Goal: Transaction & Acquisition: Purchase product/service

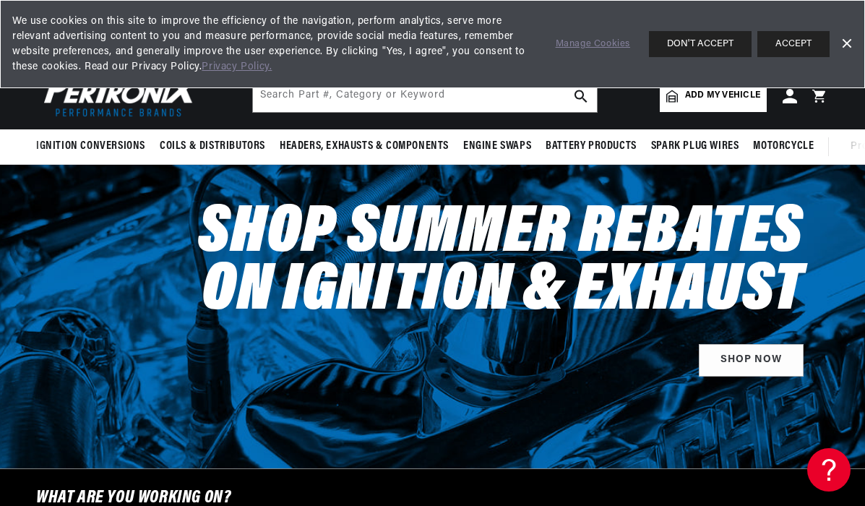
click at [849, 44] on link "Dismiss Banner" at bounding box center [846, 44] width 22 height 22
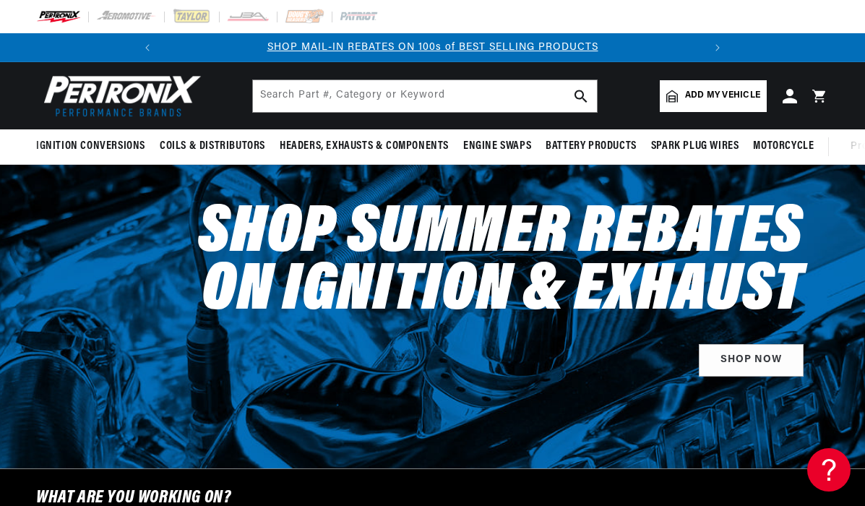
click at [723, 92] on span "Add my vehicle" at bounding box center [722, 96] width 75 height 14
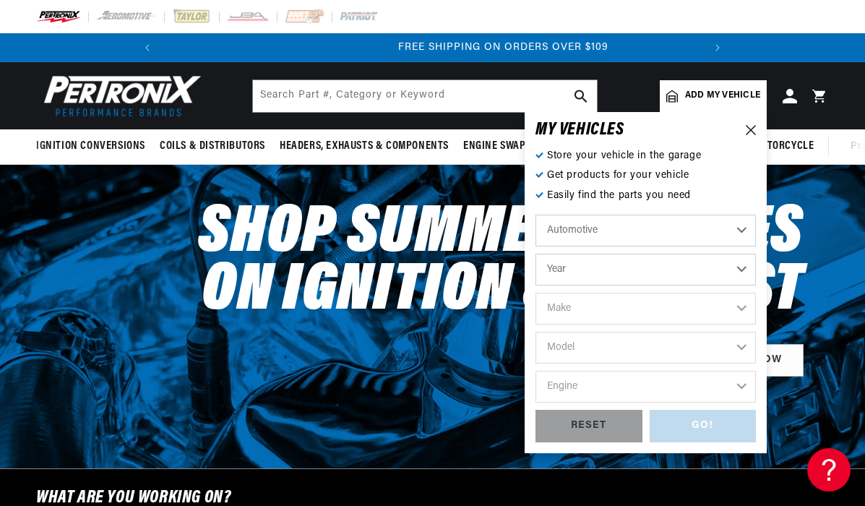
scroll to position [0, 540]
select select "1966"
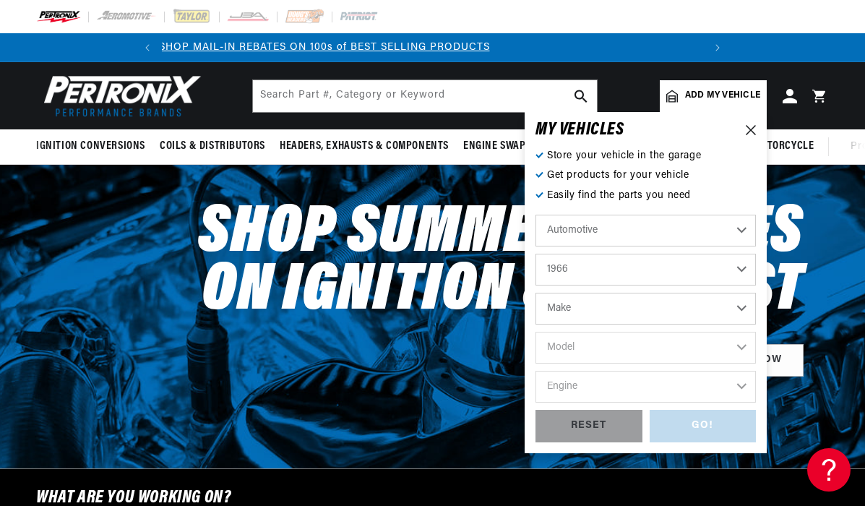
scroll to position [0, 0]
select select "Ford"
select select "Mustang"
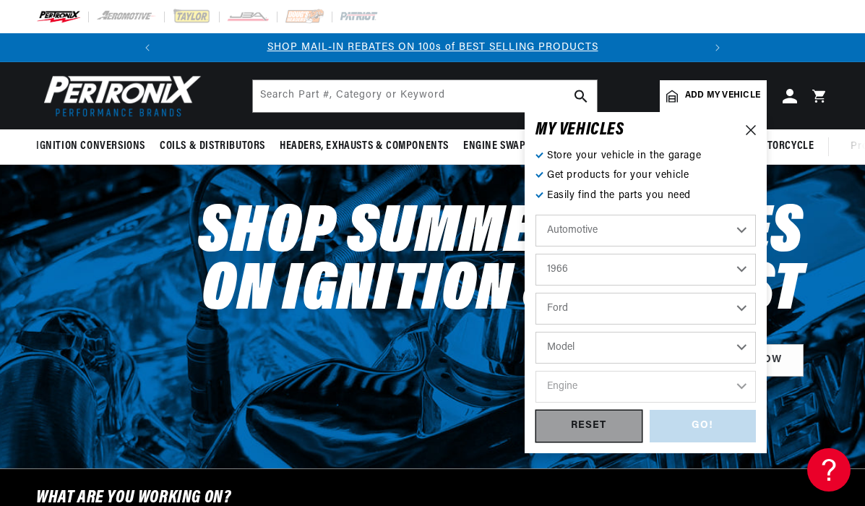
select select "Mustang"
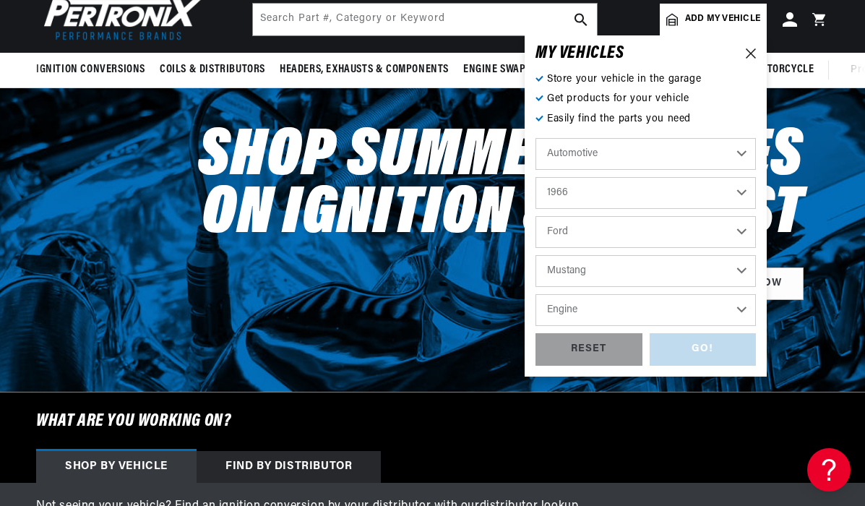
scroll to position [0, 540]
select select "289cid-4.7L"
click at [704, 350] on div "GO!" at bounding box center [703, 349] width 107 height 33
select select "1966"
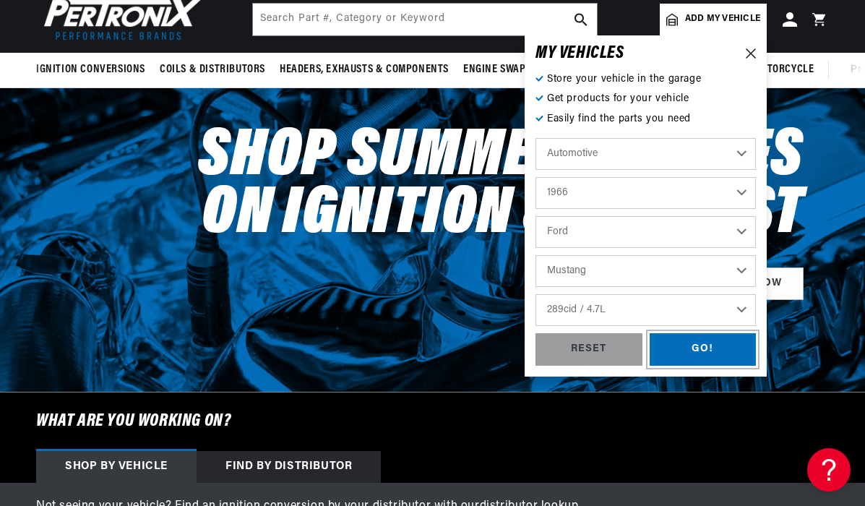
select select "Ford"
select select "Mustang"
select select "289cid-4.7L"
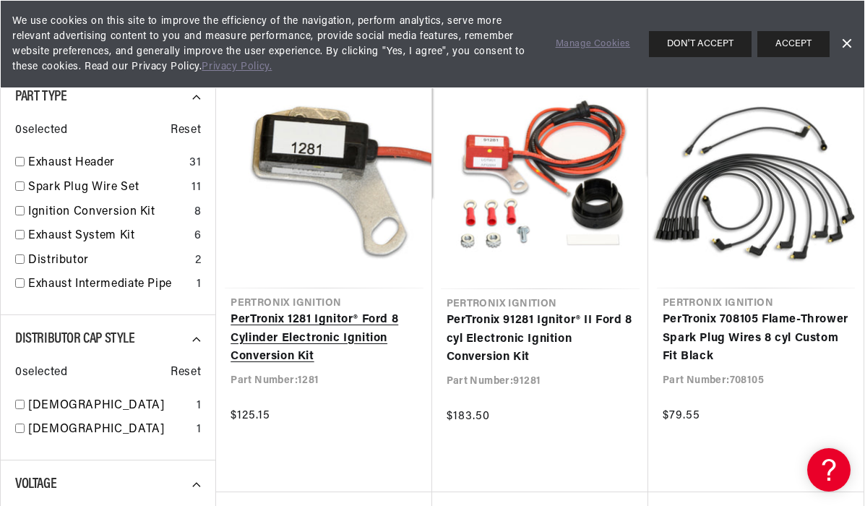
scroll to position [202, 0]
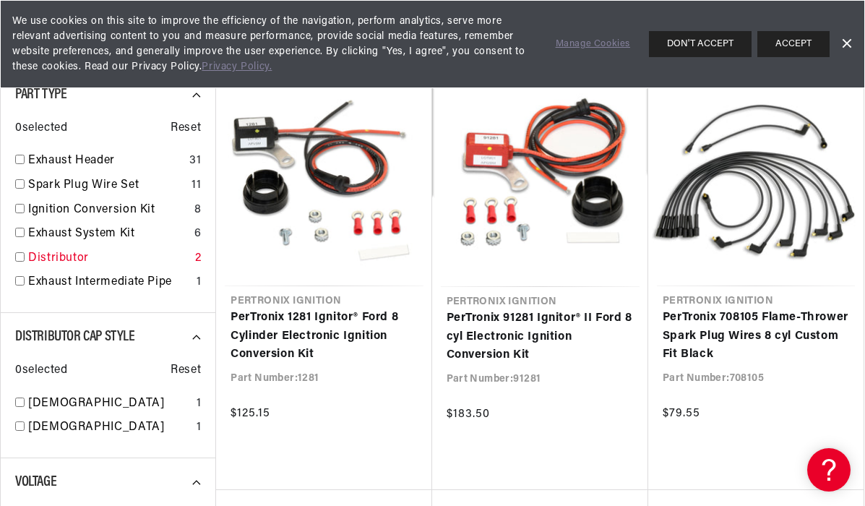
click at [20, 260] on input "checkbox" at bounding box center [19, 256] width 9 height 9
checkbox input "true"
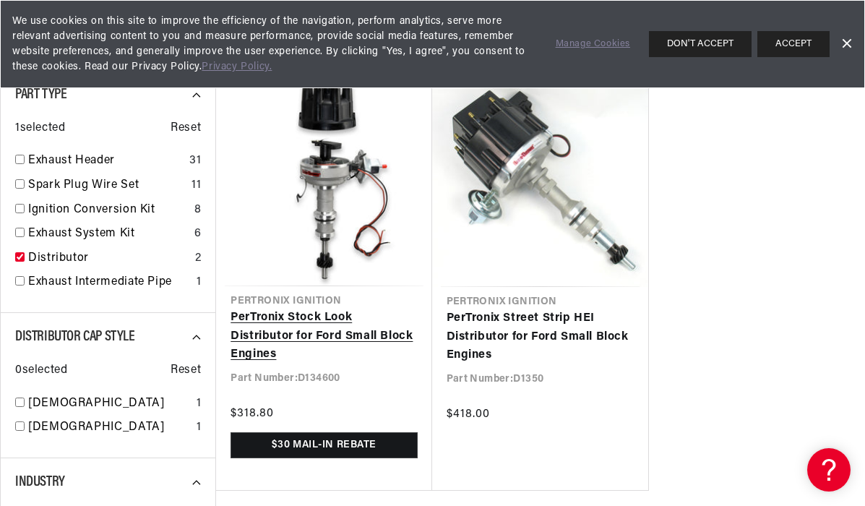
scroll to position [0, 540]
click at [322, 309] on link "PerTronix Stock Look Distributor for Ford Small Block Engines" at bounding box center [323, 337] width 186 height 56
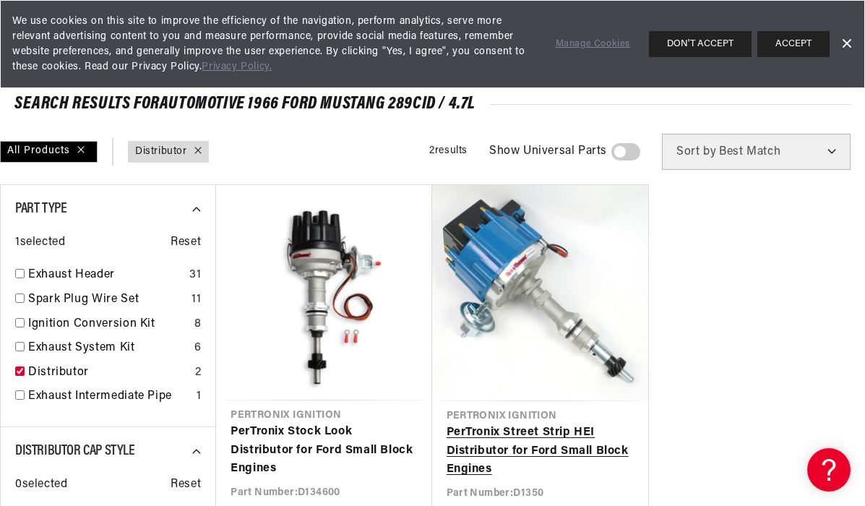
scroll to position [0, 161]
click at [514, 423] on link "PerTronix Street Strip HEI Distributor for Ford Small Block Engines" at bounding box center [540, 451] width 187 height 56
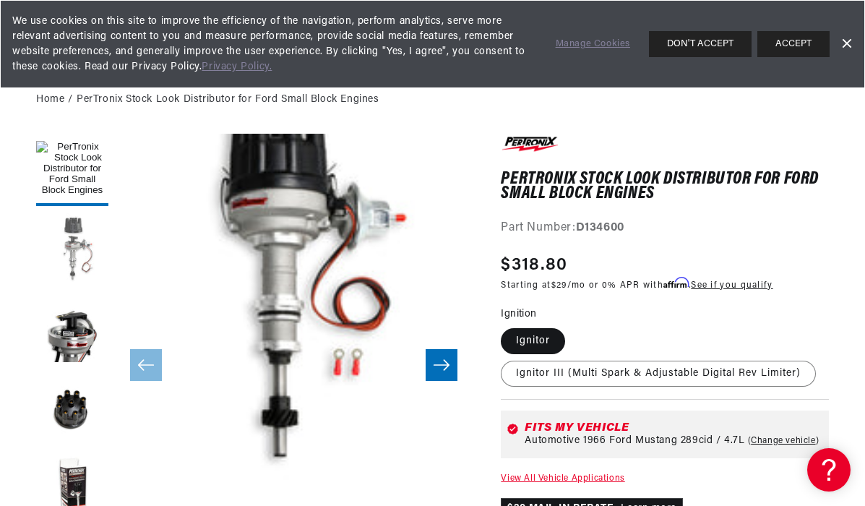
click at [66, 252] on button "Load image 2 in gallery view" at bounding box center [72, 249] width 72 height 72
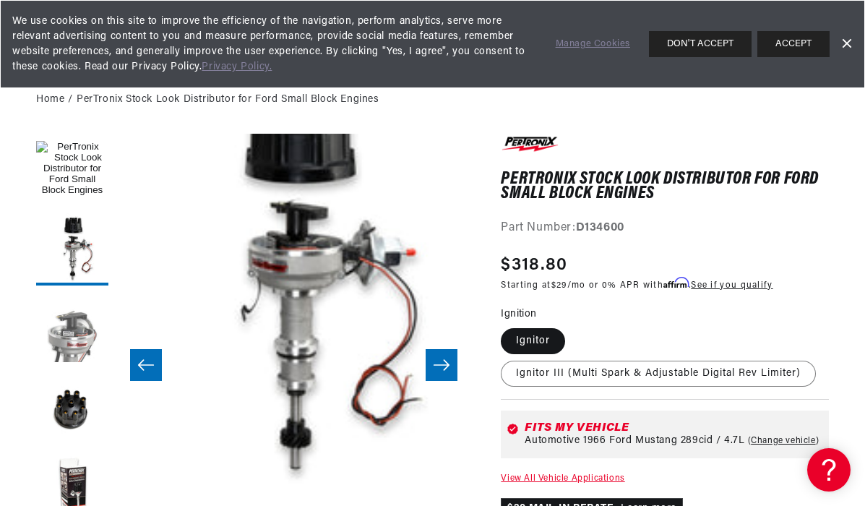
click at [74, 339] on button "Load image 3 in gallery view" at bounding box center [72, 329] width 72 height 72
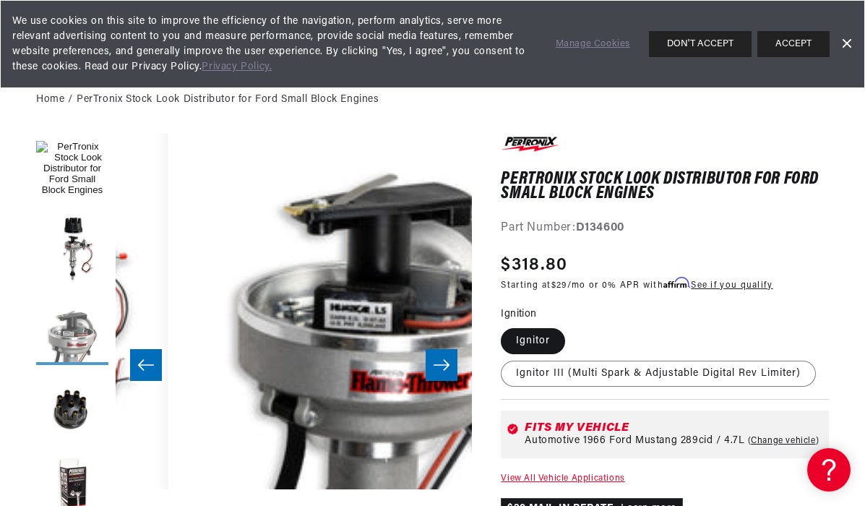
scroll to position [36, 713]
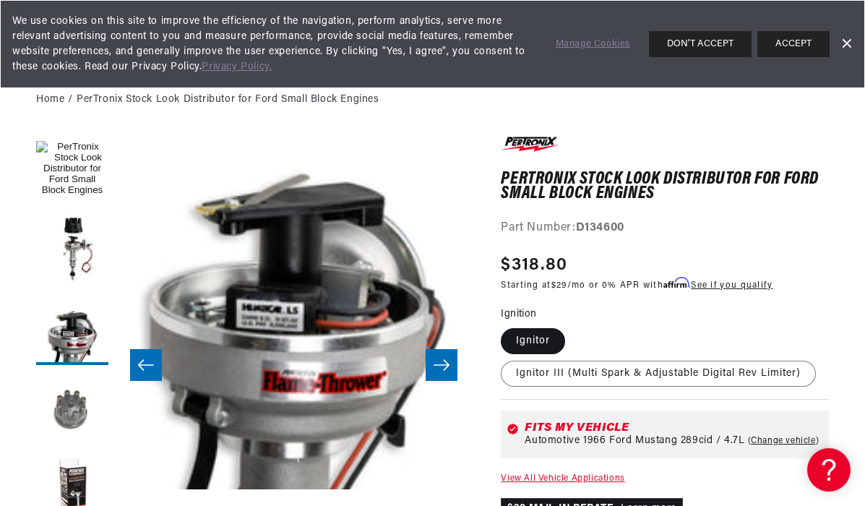
click at [71, 415] on button "Load image 4 in gallery view" at bounding box center [72, 408] width 72 height 72
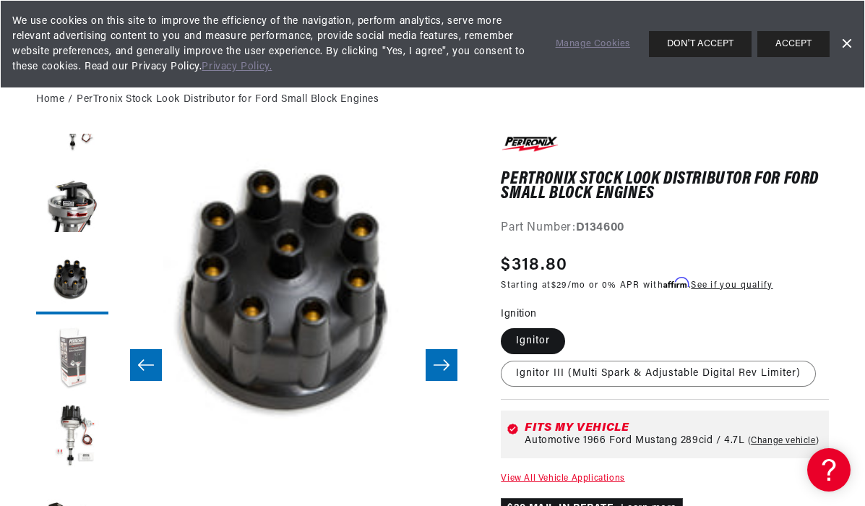
scroll to position [0, 540]
click at [67, 350] on button "Load image 5 in gallery view" at bounding box center [72, 358] width 72 height 72
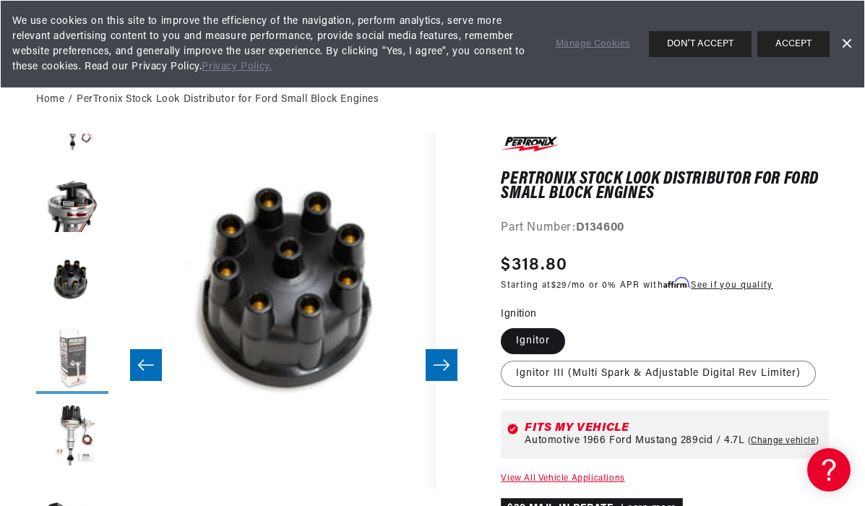
scroll to position [36, 1426]
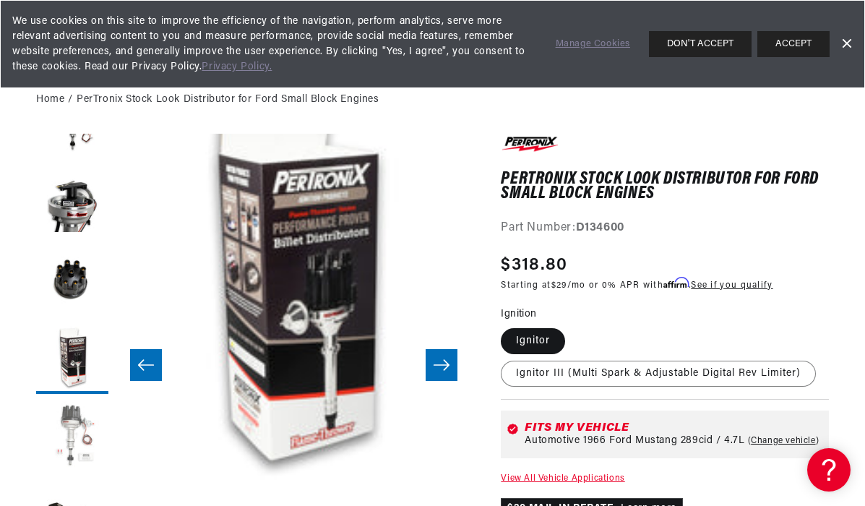
click at [68, 430] on button "Load image 6 in gallery view" at bounding box center [72, 437] width 72 height 72
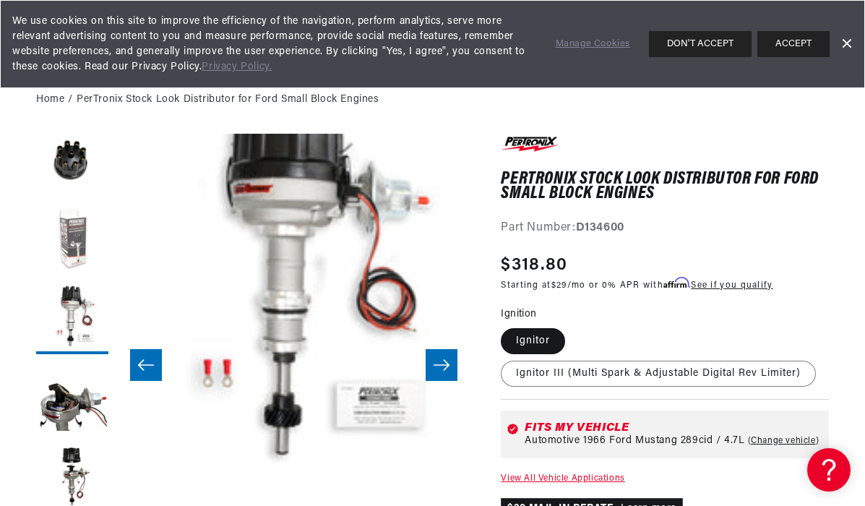
scroll to position [251, 0]
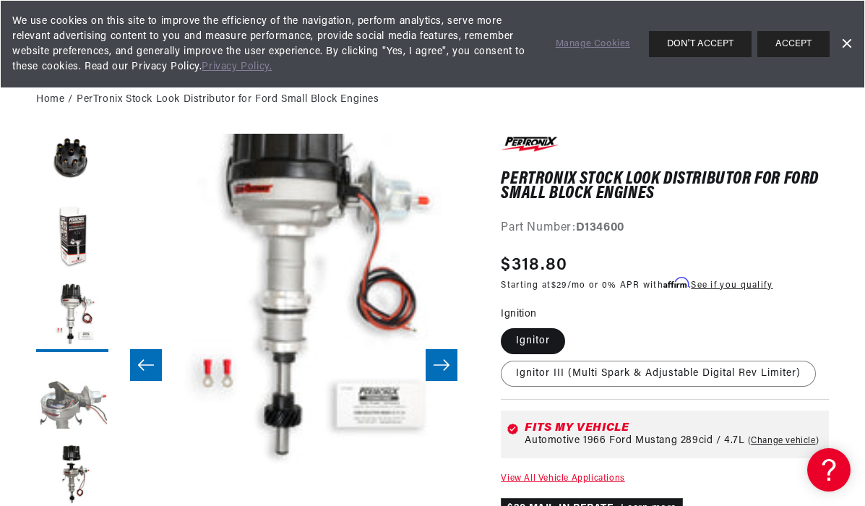
click at [60, 402] on button "Load image 7 in gallery view" at bounding box center [72, 395] width 72 height 72
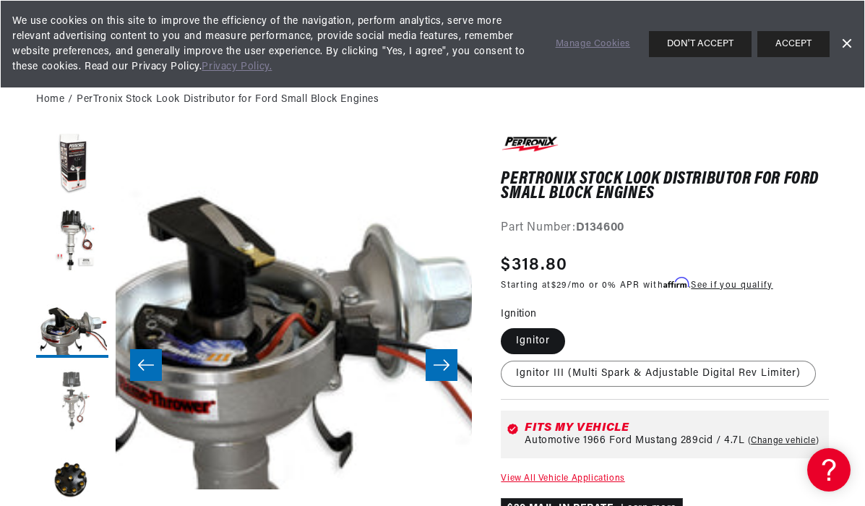
scroll to position [325, 0]
click at [73, 393] on button "Load image 8 in gallery view" at bounding box center [72, 401] width 72 height 72
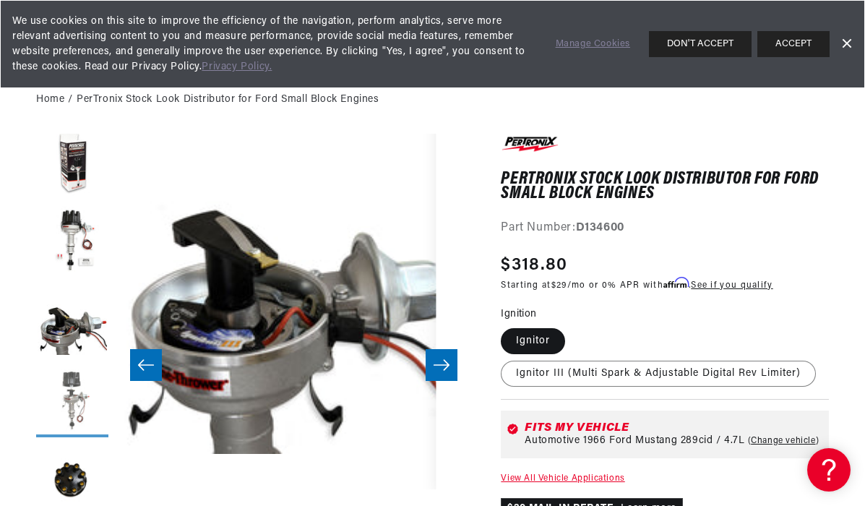
scroll to position [36, 2495]
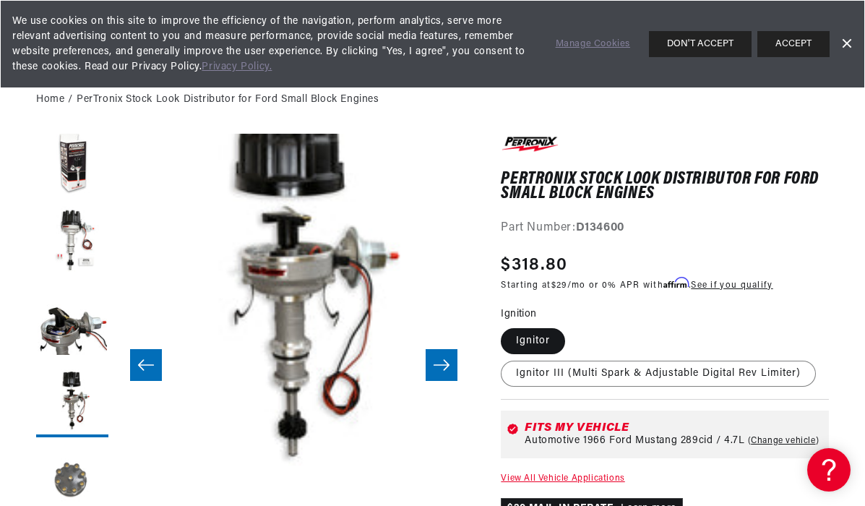
click at [69, 477] on button "Load image 9 in gallery view" at bounding box center [72, 480] width 72 height 72
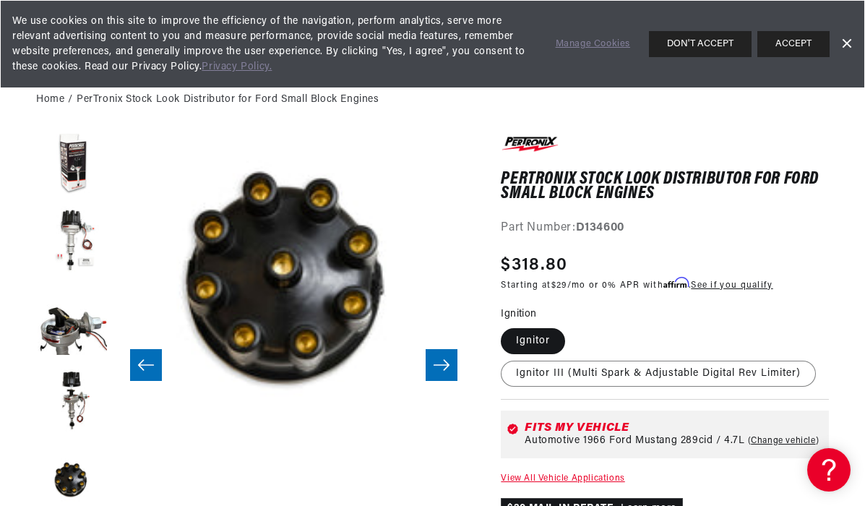
scroll to position [0, 0]
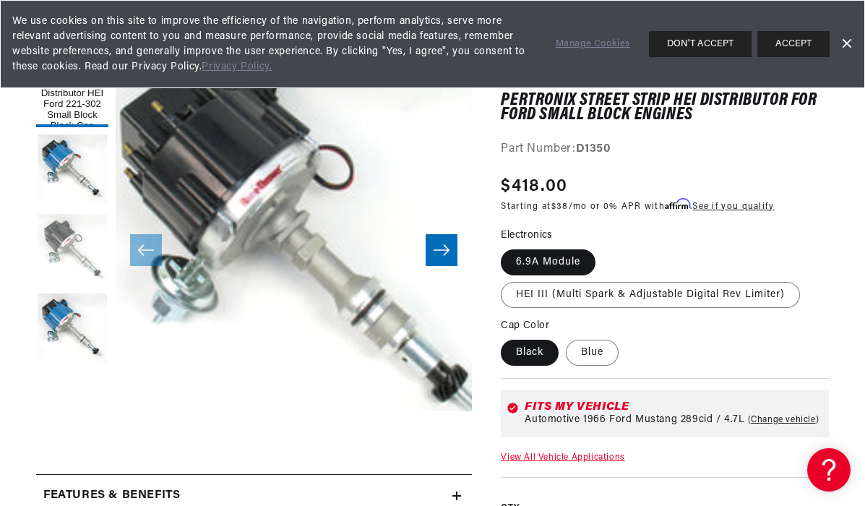
click at [70, 237] on button "Load image 3 in gallery view" at bounding box center [72, 250] width 72 height 72
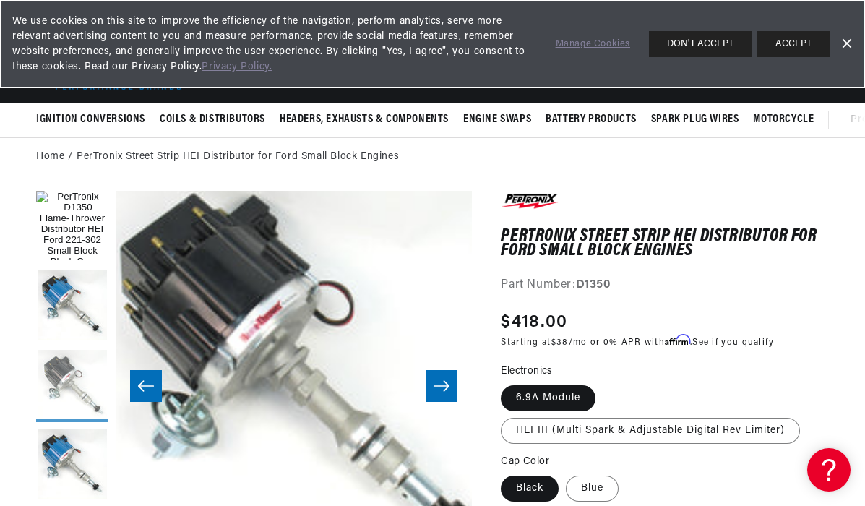
scroll to position [25, 0]
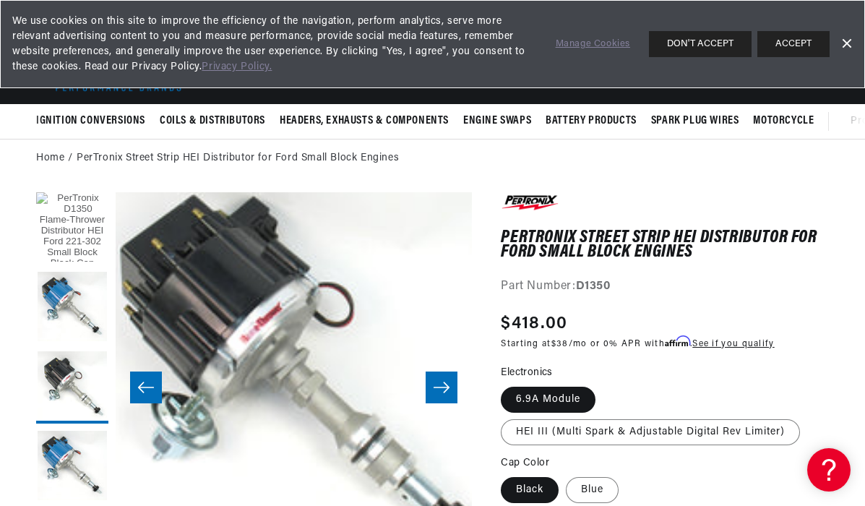
click at [66, 203] on button "Load image 1 in gallery view" at bounding box center [72, 228] width 72 height 72
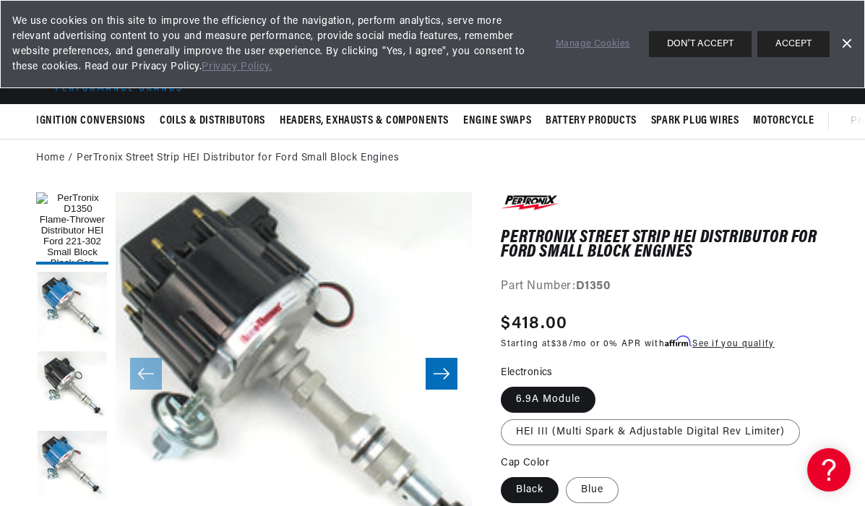
scroll to position [0, 540]
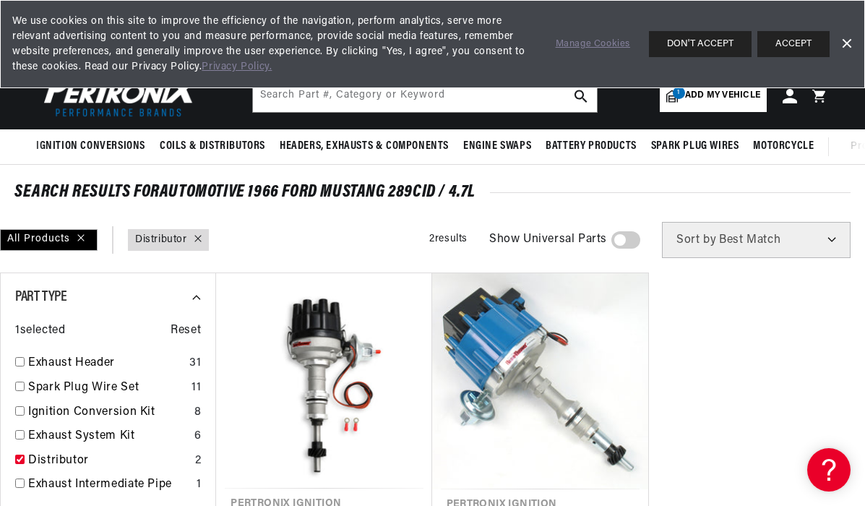
scroll to position [88, 0]
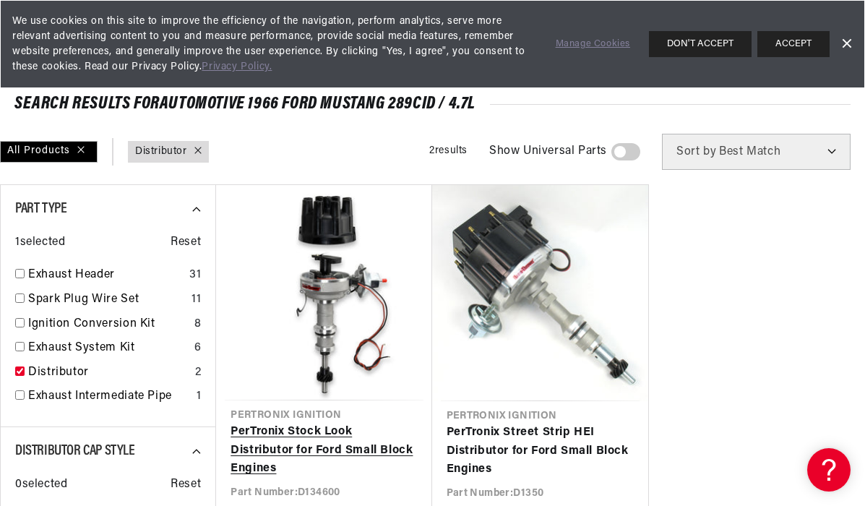
click at [301, 423] on link "PerTronix Stock Look Distributor for Ford Small Block Engines" at bounding box center [323, 451] width 186 height 56
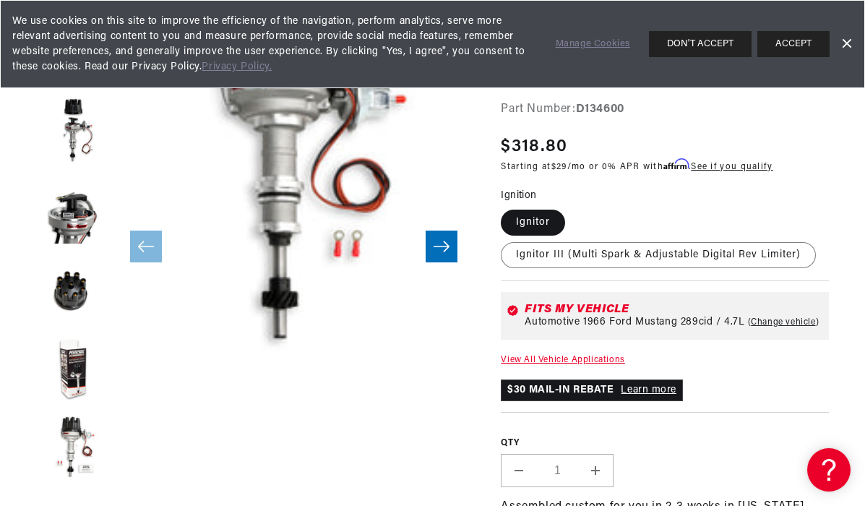
scroll to position [205, 0]
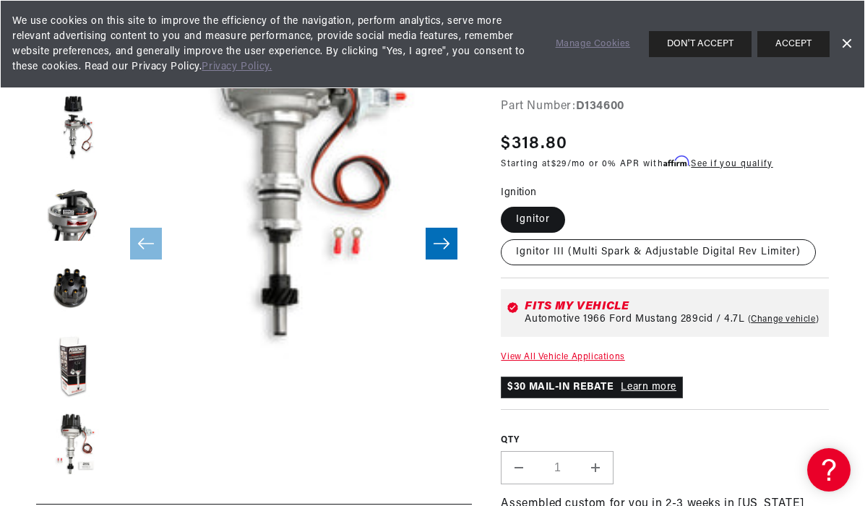
click at [628, 250] on label "Ignitor III (Multi Spark & Adjustable Digital Rev Limiter)" at bounding box center [658, 252] width 315 height 26
click at [573, 204] on input "Ignitor III (Multi Spark & Adjustable Digital Rev Limiter)" at bounding box center [572, 204] width 1 height 1
radio input "true"
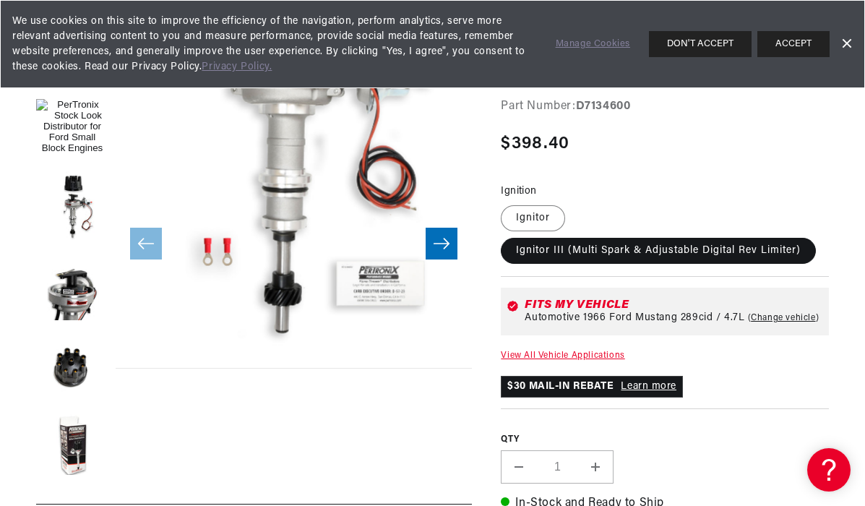
scroll to position [0, 540]
click at [542, 212] on label "Ignitor" at bounding box center [533, 218] width 64 height 26
click at [505, 203] on input "Ignitor" at bounding box center [504, 202] width 1 height 1
radio input "true"
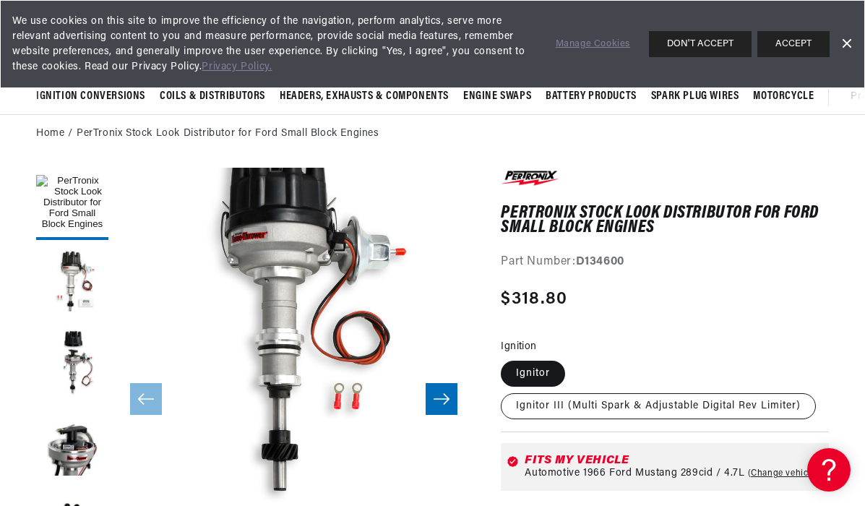
scroll to position [48, 0]
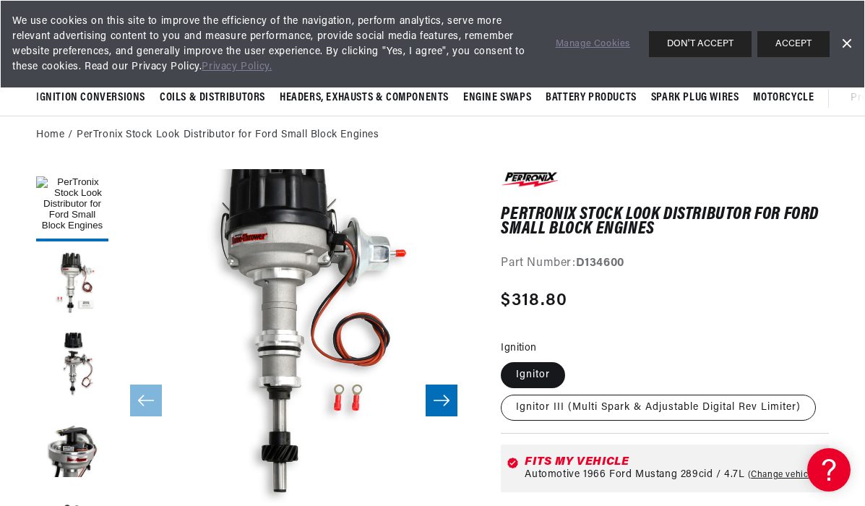
click at [602, 408] on label "Ignitor III (Multi Spark & Adjustable Digital Rev Limiter)" at bounding box center [658, 407] width 315 height 26
click at [573, 360] on input "Ignitor III (Multi Spark & Adjustable Digital Rev Limiter)" at bounding box center [572, 359] width 1 height 1
radio input "true"
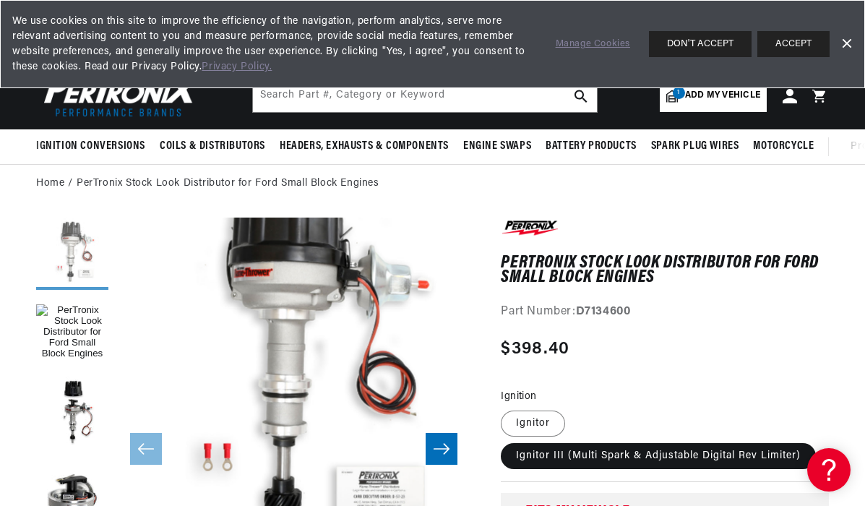
click at [71, 244] on button "Load image 6 in gallery view" at bounding box center [72, 253] width 72 height 72
click at [69, 317] on button "Load image 1 in gallery view" at bounding box center [72, 333] width 72 height 72
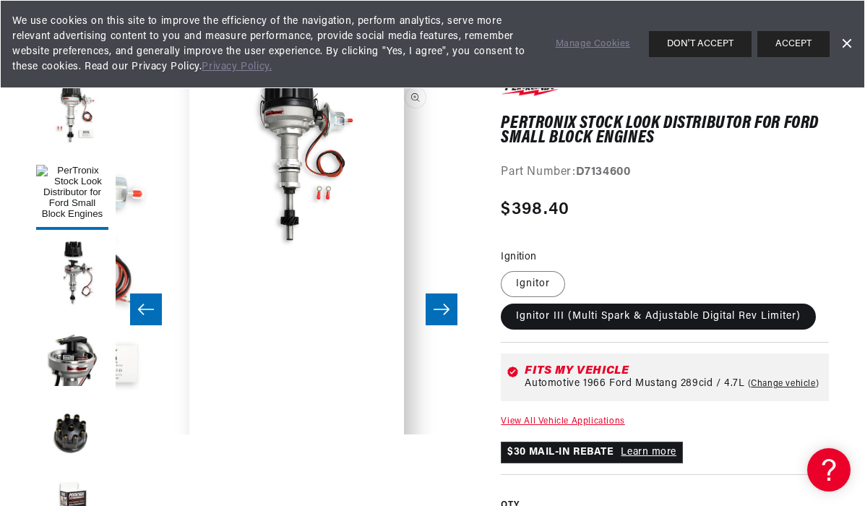
scroll to position [0, 264]
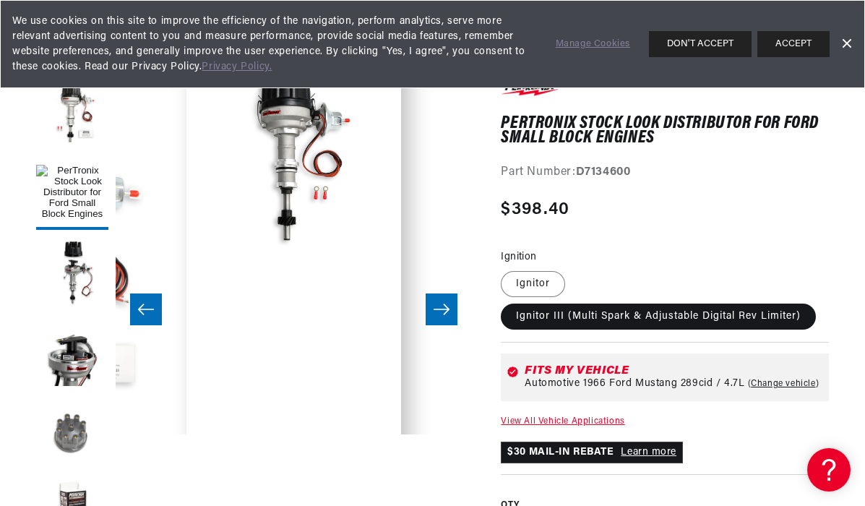
click at [70, 437] on button "Load image 4 in gallery view" at bounding box center [72, 432] width 72 height 72
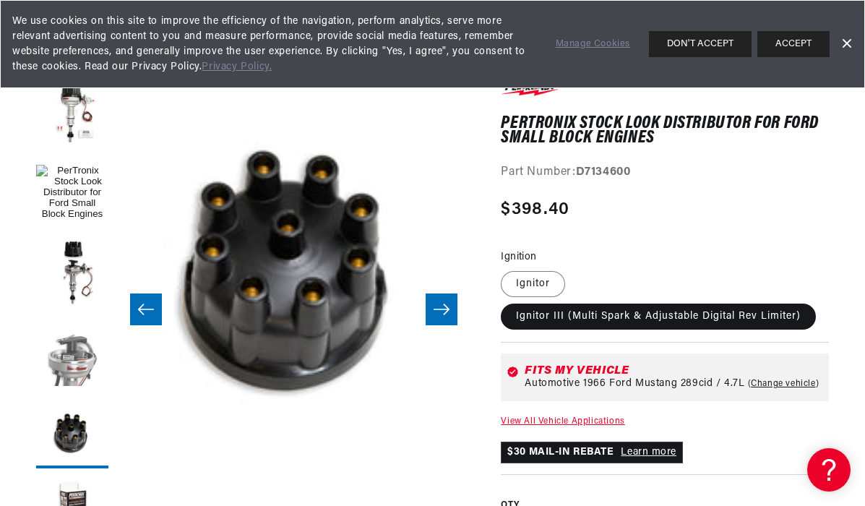
click at [67, 382] on button "Load image 3 in gallery view" at bounding box center [72, 352] width 72 height 72
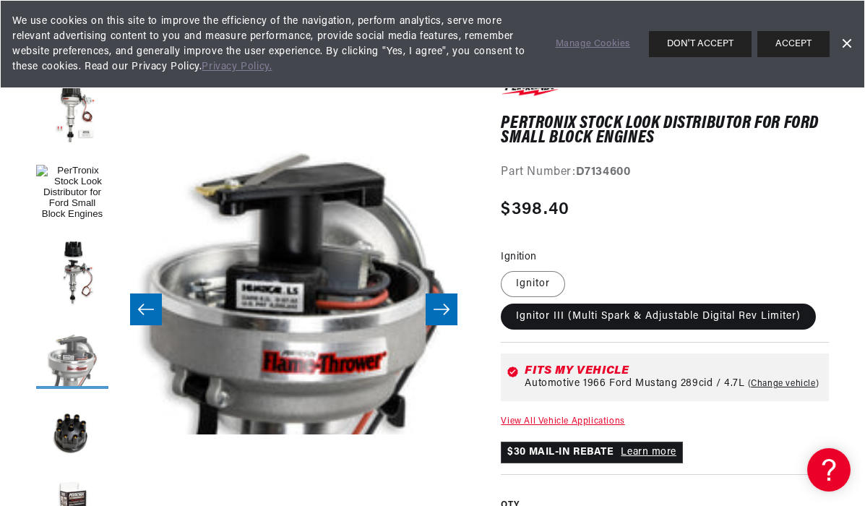
scroll to position [0, 540]
click at [70, 129] on button "Load image 6 in gallery view" at bounding box center [72, 114] width 72 height 72
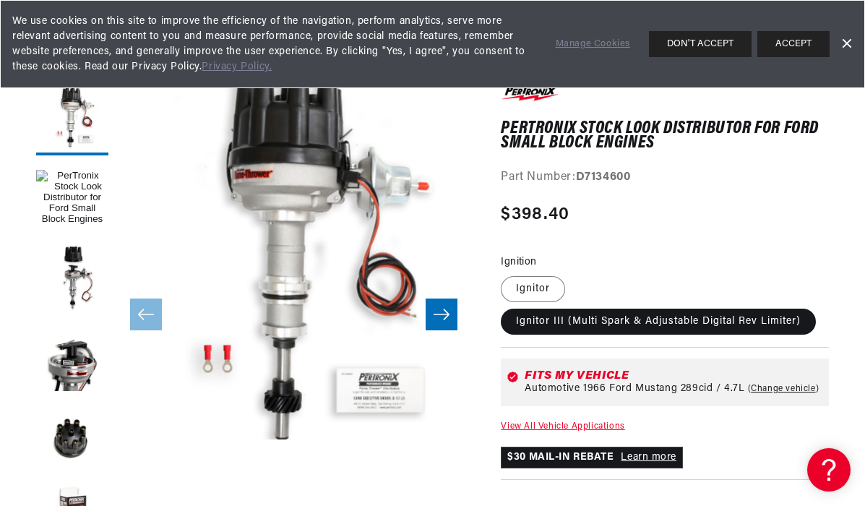
scroll to position [134, 0]
click at [540, 286] on label "Ignitor" at bounding box center [533, 289] width 64 height 26
click at [505, 274] on input "Ignitor" at bounding box center [504, 273] width 1 height 1
radio input "true"
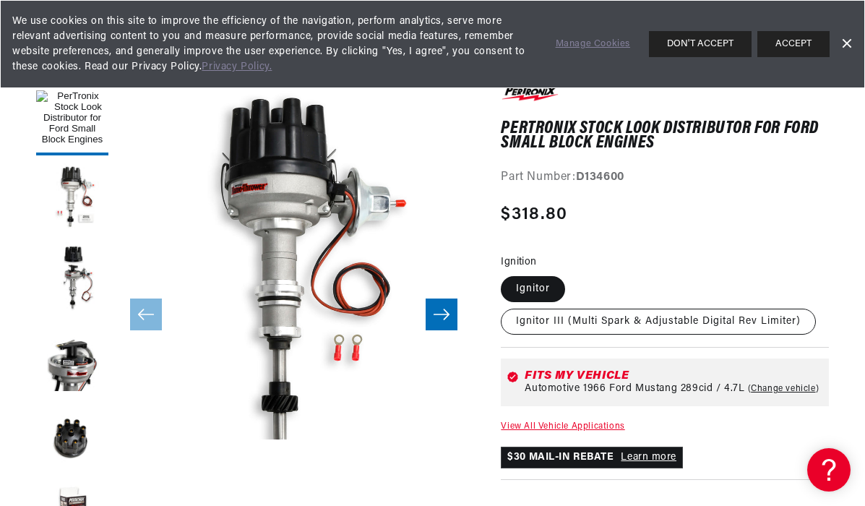
click at [538, 325] on label "Ignitor III (Multi Spark & Adjustable Digital Rev Limiter)" at bounding box center [658, 322] width 315 height 26
click at [572, 274] on input "Ignitor III (Multi Spark & Adjustable Digital Rev Limiter)" at bounding box center [572, 273] width 1 height 1
radio input "true"
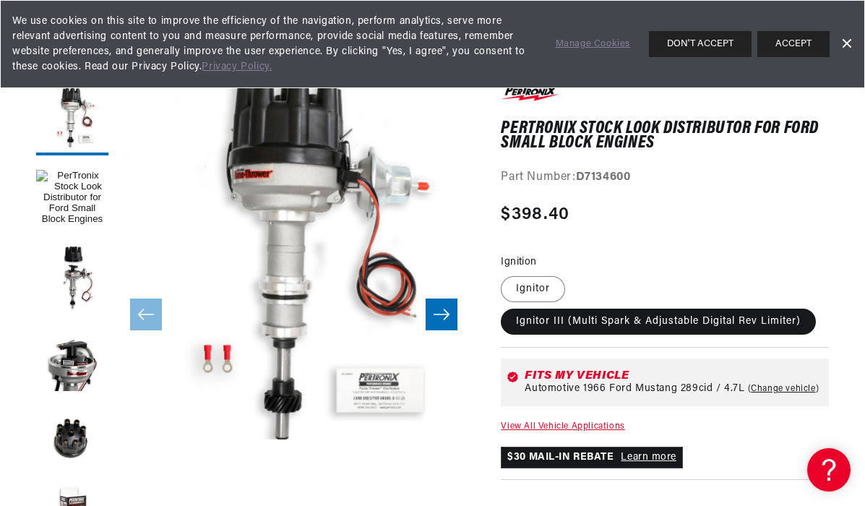
click at [845, 38] on link "Dismiss Banner" at bounding box center [846, 44] width 22 height 22
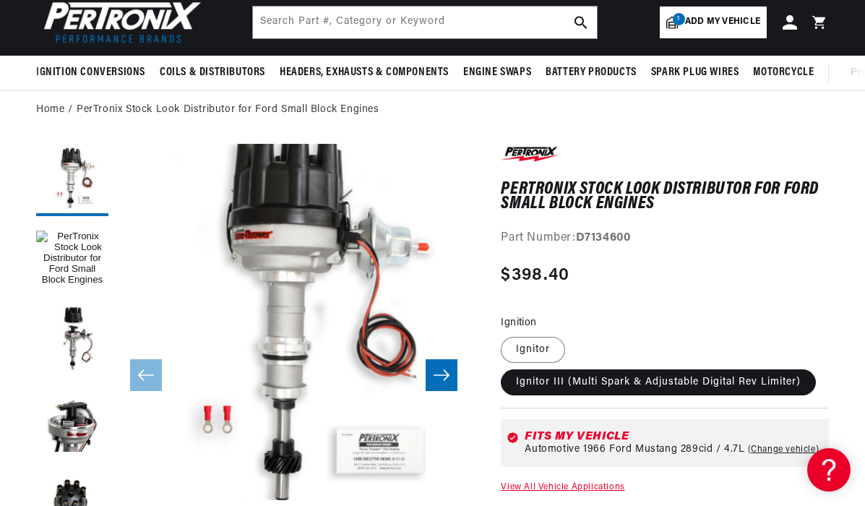
scroll to position [49, 0]
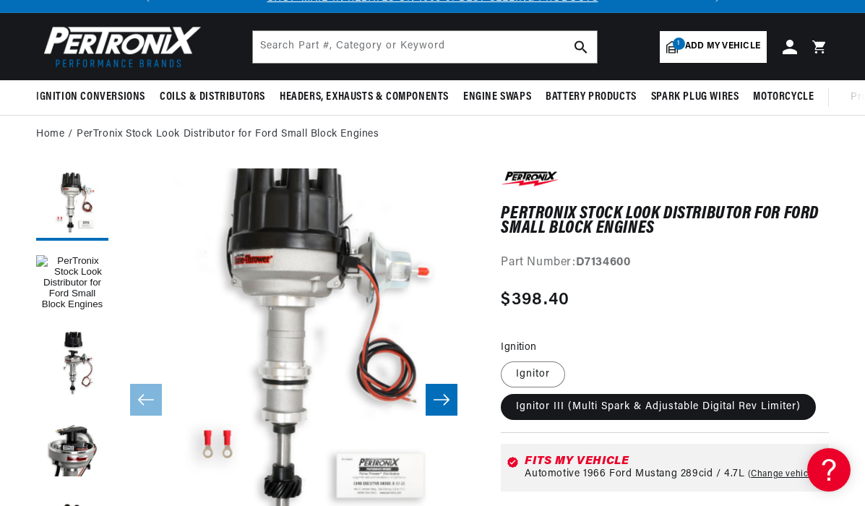
click at [525, 355] on fieldset "Ignition Ignitor Ignitor III (Multi Spark & Adjustable Digital Rev Limiter)" at bounding box center [665, 381] width 328 height 82
click at [530, 368] on label "Ignitor" at bounding box center [533, 374] width 64 height 26
click at [505, 359] on input "Ignitor" at bounding box center [504, 358] width 1 height 1
radio input "true"
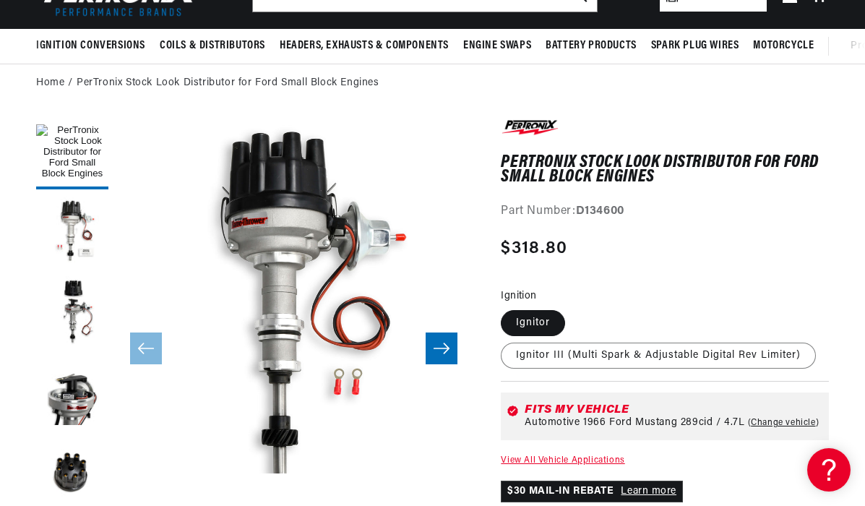
scroll to position [101, 0]
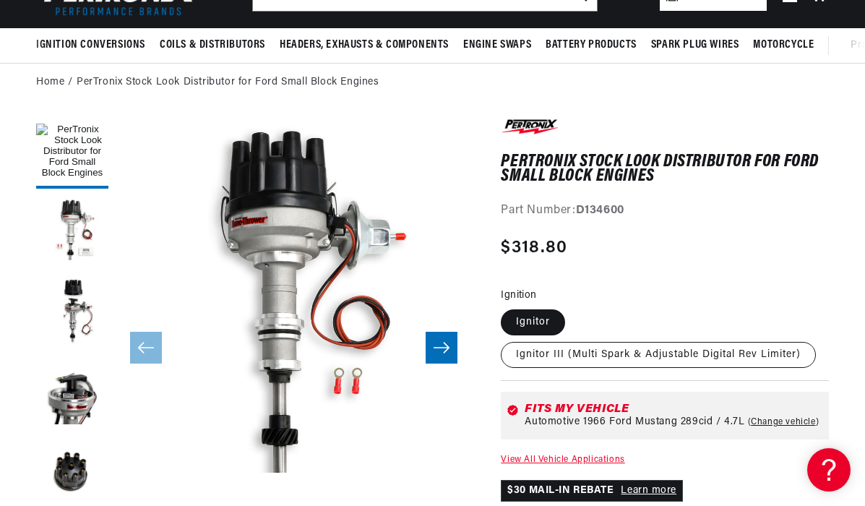
click at [534, 354] on label "Ignitor III (Multi Spark & Adjustable Digital Rev Limiter)" at bounding box center [658, 355] width 315 height 26
click at [572, 307] on input "Ignitor III (Multi Spark & Adjustable Digital Rev Limiter)" at bounding box center [572, 306] width 1 height 1
radio input "true"
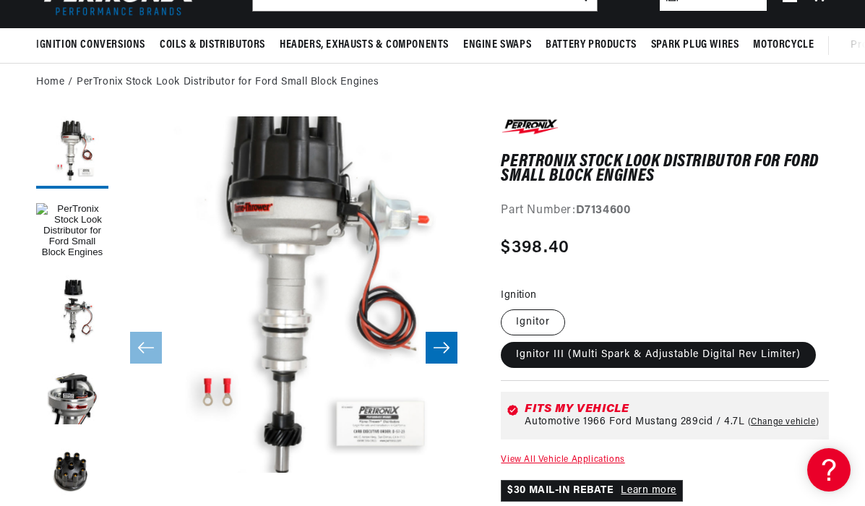
click at [532, 322] on label "Ignitor" at bounding box center [533, 322] width 64 height 26
click at [505, 307] on input "Ignitor" at bounding box center [504, 306] width 1 height 1
radio input "true"
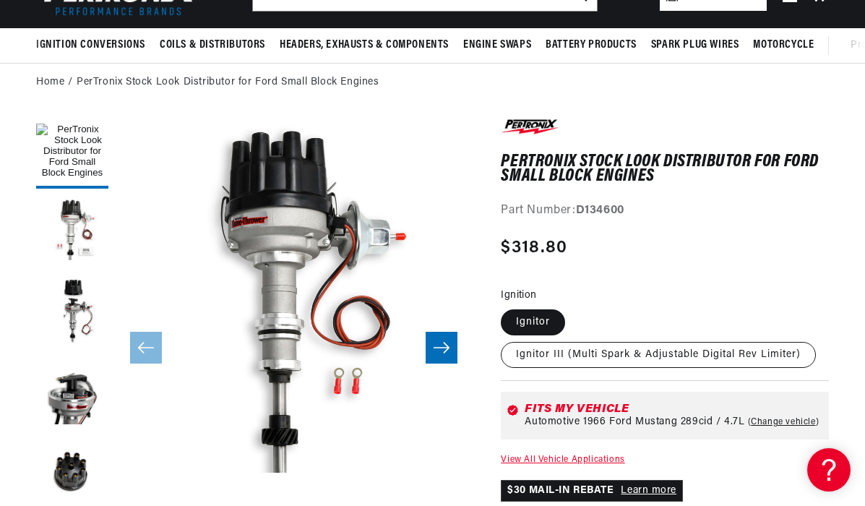
click at [546, 358] on label "Ignitor III (Multi Spark & Adjustable Digital Rev Limiter)" at bounding box center [658, 355] width 315 height 26
click at [572, 307] on input "Ignitor III (Multi Spark & Adjustable Digital Rev Limiter)" at bounding box center [572, 306] width 1 height 1
radio input "true"
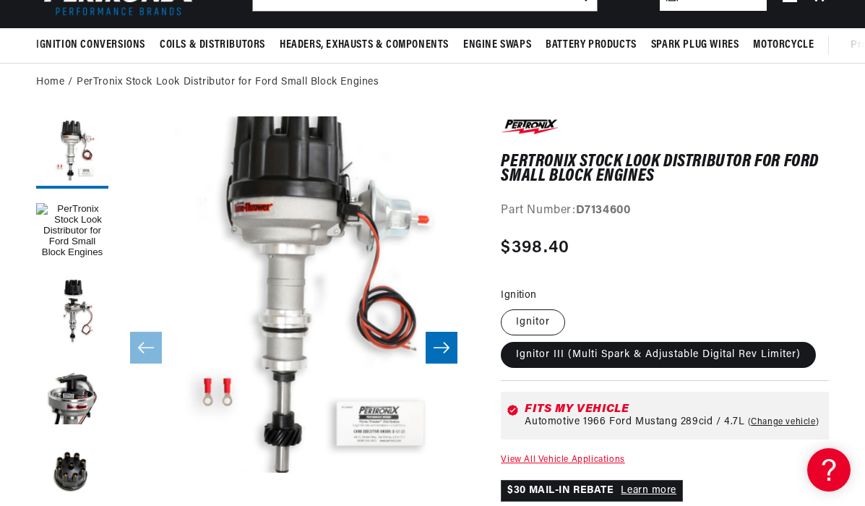
click at [531, 318] on label "Ignitor" at bounding box center [533, 322] width 64 height 26
click at [505, 307] on input "Ignitor" at bounding box center [504, 306] width 1 height 1
radio input "true"
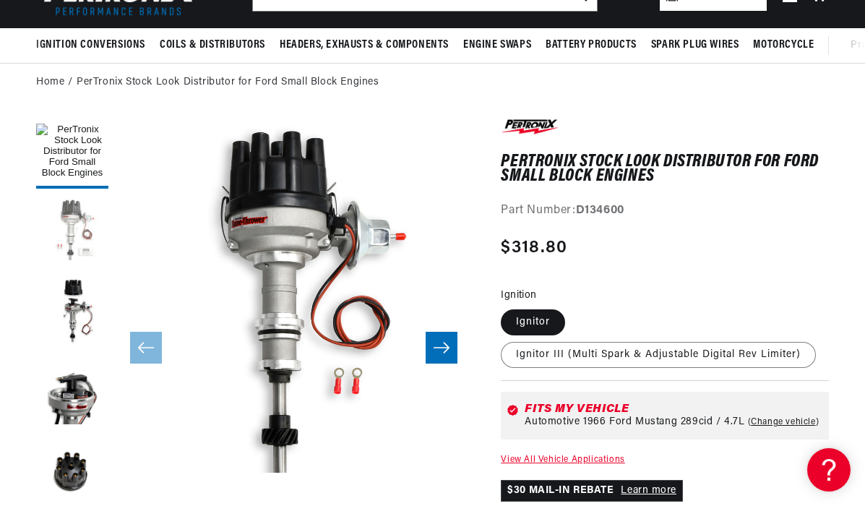
click at [73, 232] on button "Load image 6 in gallery view" at bounding box center [72, 232] width 72 height 72
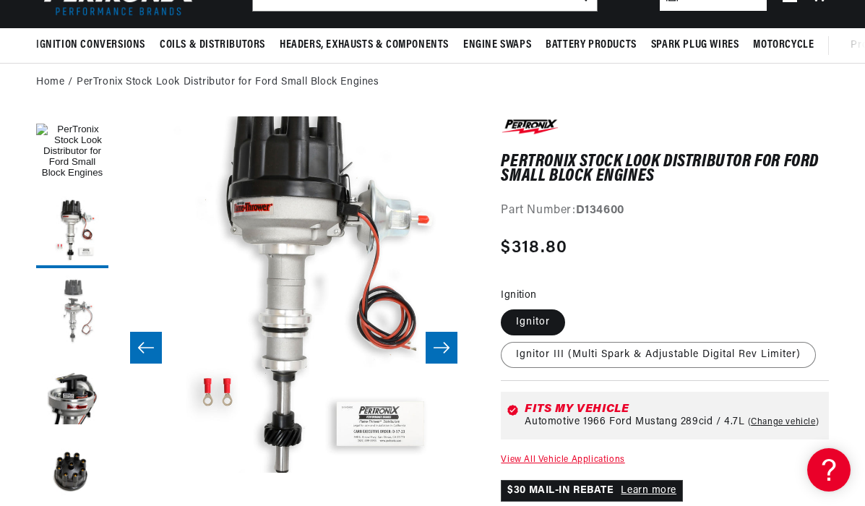
click at [77, 307] on button "Load image 2 in gallery view" at bounding box center [72, 311] width 72 height 72
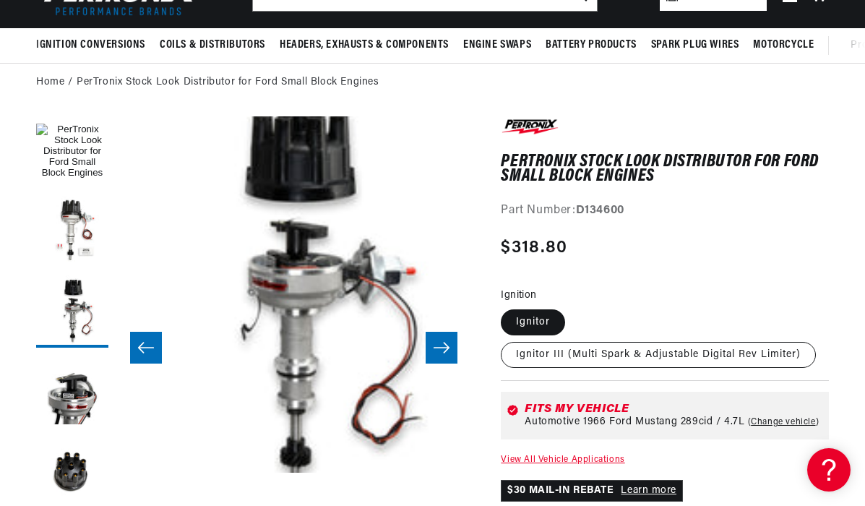
click at [531, 354] on label "Ignitor III (Multi Spark & Adjustable Digital Rev Limiter)" at bounding box center [658, 355] width 315 height 26
click at [572, 307] on input "Ignitor III (Multi Spark & Adjustable Digital Rev Limiter)" at bounding box center [572, 306] width 1 height 1
radio input "true"
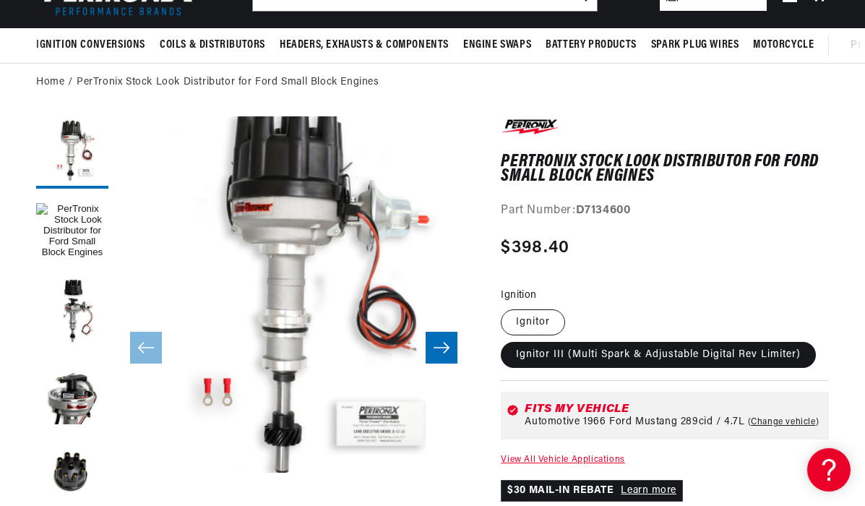
click at [530, 318] on label "Ignitor" at bounding box center [533, 322] width 64 height 26
click at [505, 307] on input "Ignitor" at bounding box center [504, 306] width 1 height 1
radio input "true"
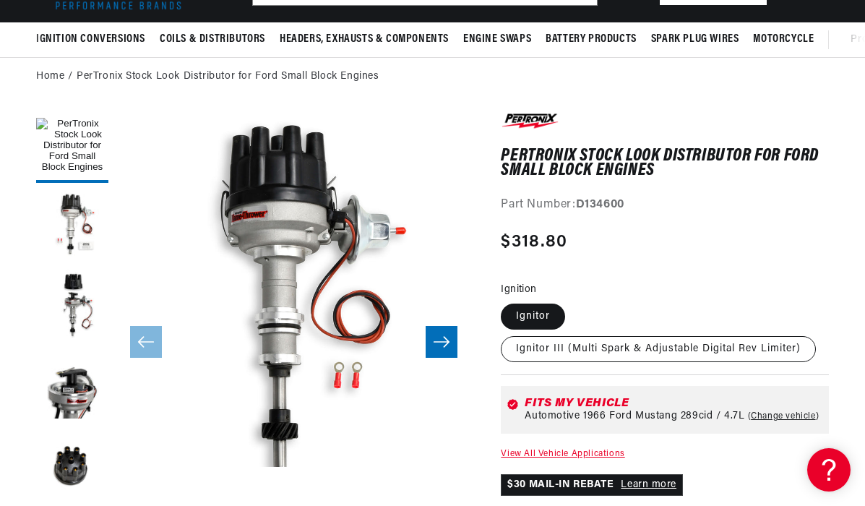
click at [618, 352] on label "Ignitor III (Multi Spark & Adjustable Digital Rev Limiter)" at bounding box center [658, 349] width 315 height 26
click at [573, 301] on input "Ignitor III (Multi Spark & Adjustable Digital Rev Limiter)" at bounding box center [572, 301] width 1 height 1
radio input "true"
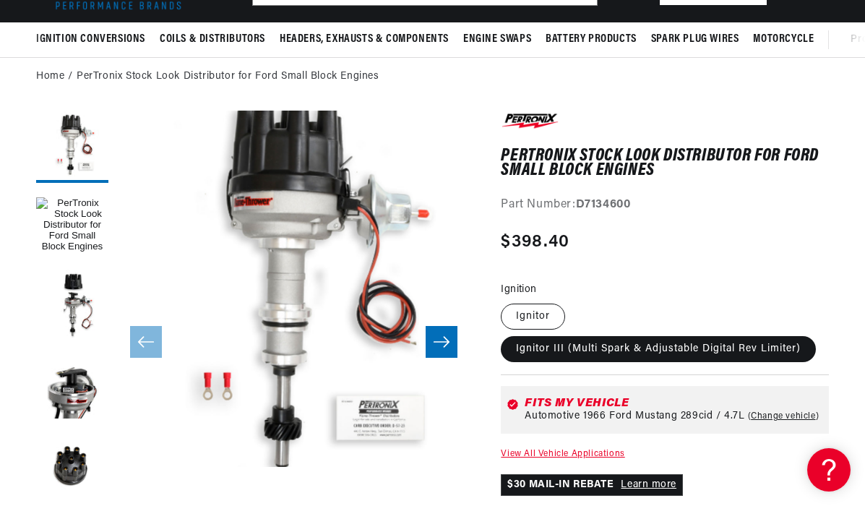
click at [536, 309] on label "Ignitor" at bounding box center [533, 316] width 64 height 26
click at [505, 301] on input "Ignitor" at bounding box center [504, 301] width 1 height 1
radio input "true"
